Goal: Information Seeking & Learning: Learn about a topic

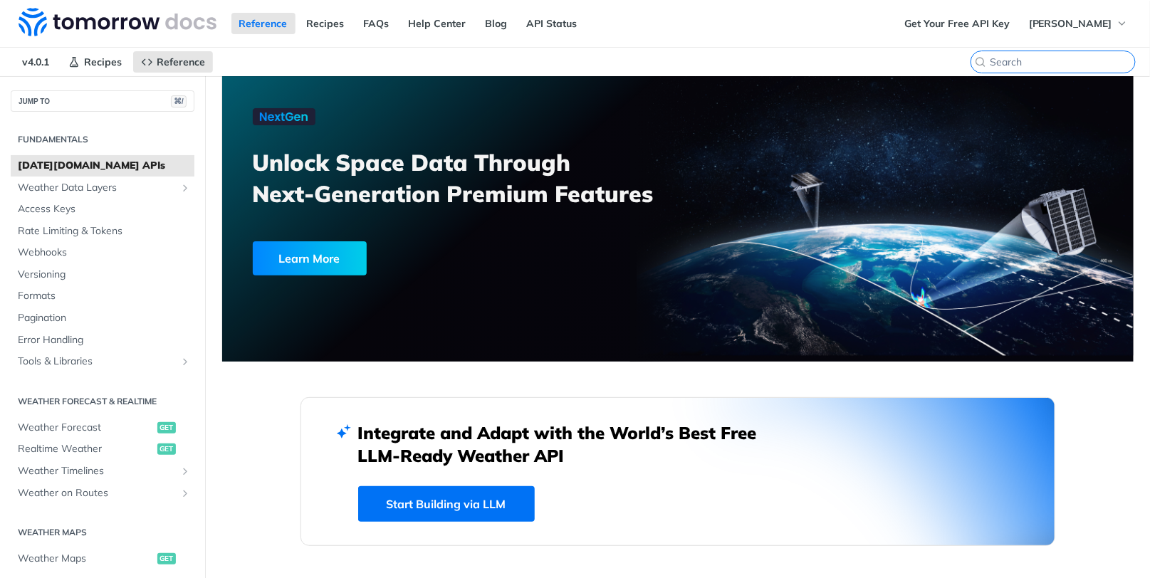
click at [1053, 58] on input "⌘K" at bounding box center [1062, 62] width 145 height 13
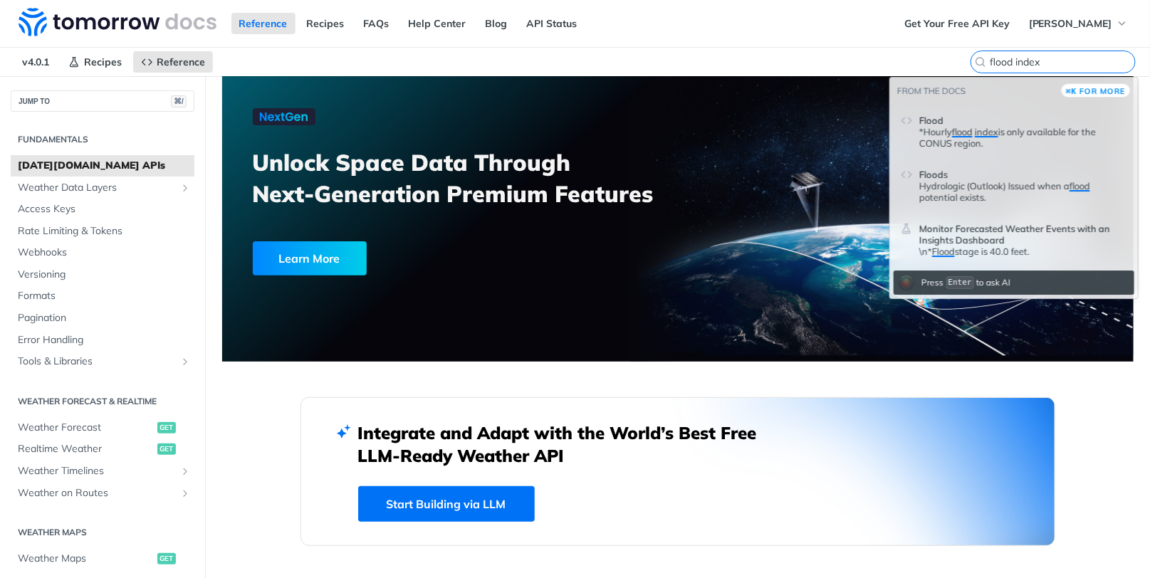
type input "flood index"
click at [1012, 134] on p "*Hourly flood index is only available for the CONUS region." at bounding box center [1023, 137] width 208 height 23
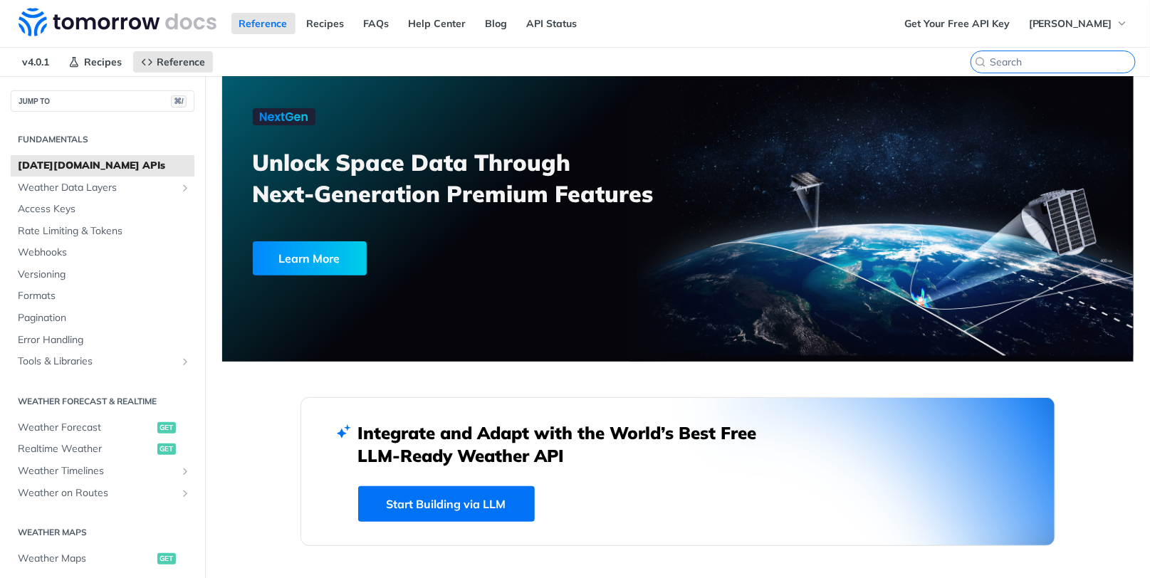
click at [1070, 63] on input "⌘K" at bounding box center [1062, 62] width 145 height 13
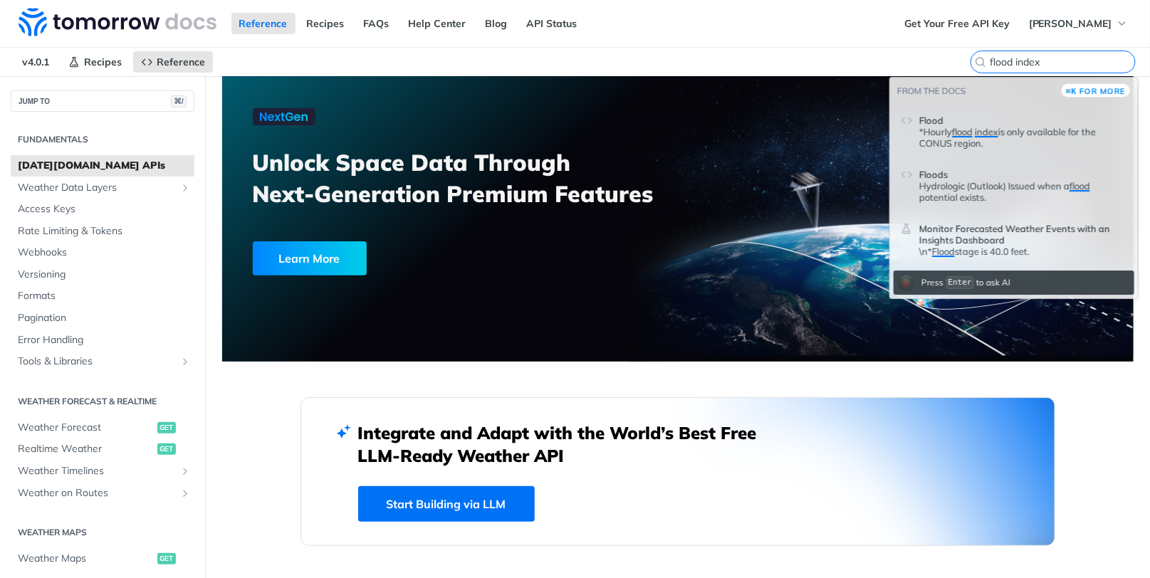
type input "flood index"
click at [974, 142] on p "*Hourly flood index is only available for the CONUS region." at bounding box center [1023, 137] width 208 height 23
